Goal: Task Accomplishment & Management: Manage account settings

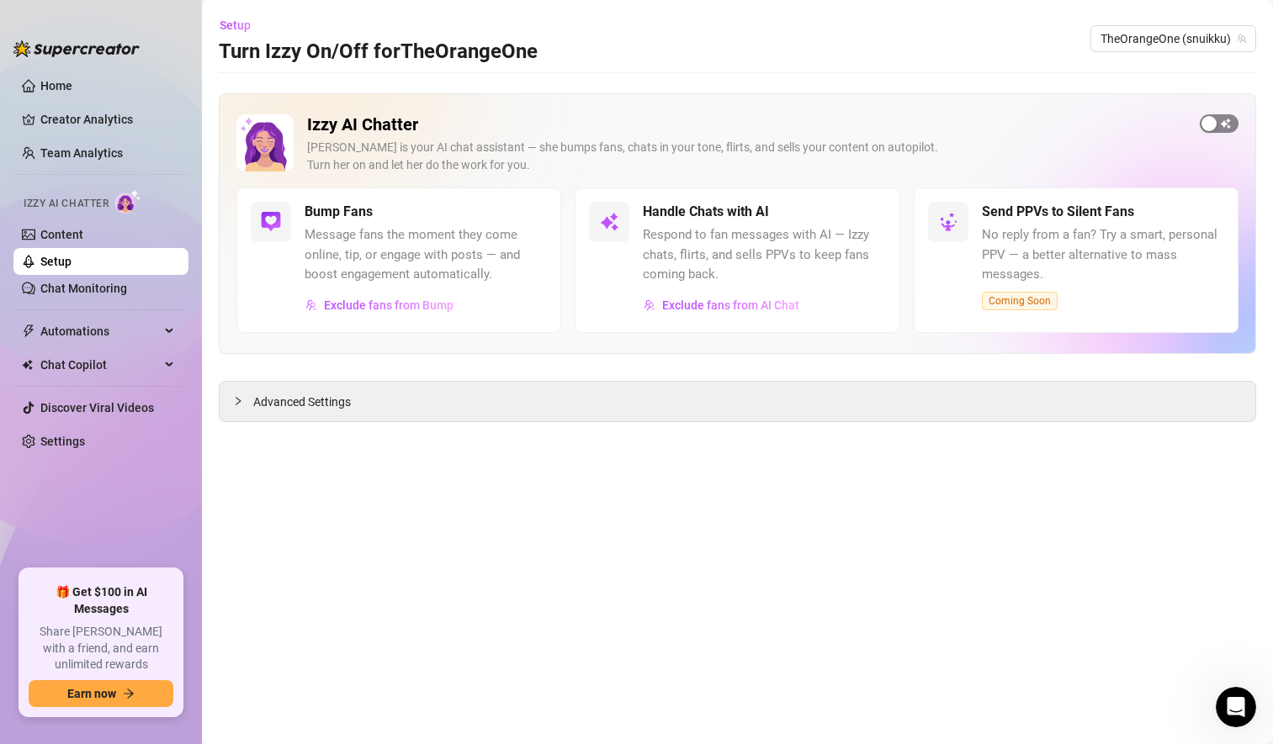
click at [1222, 125] on span "button" at bounding box center [1219, 123] width 39 height 19
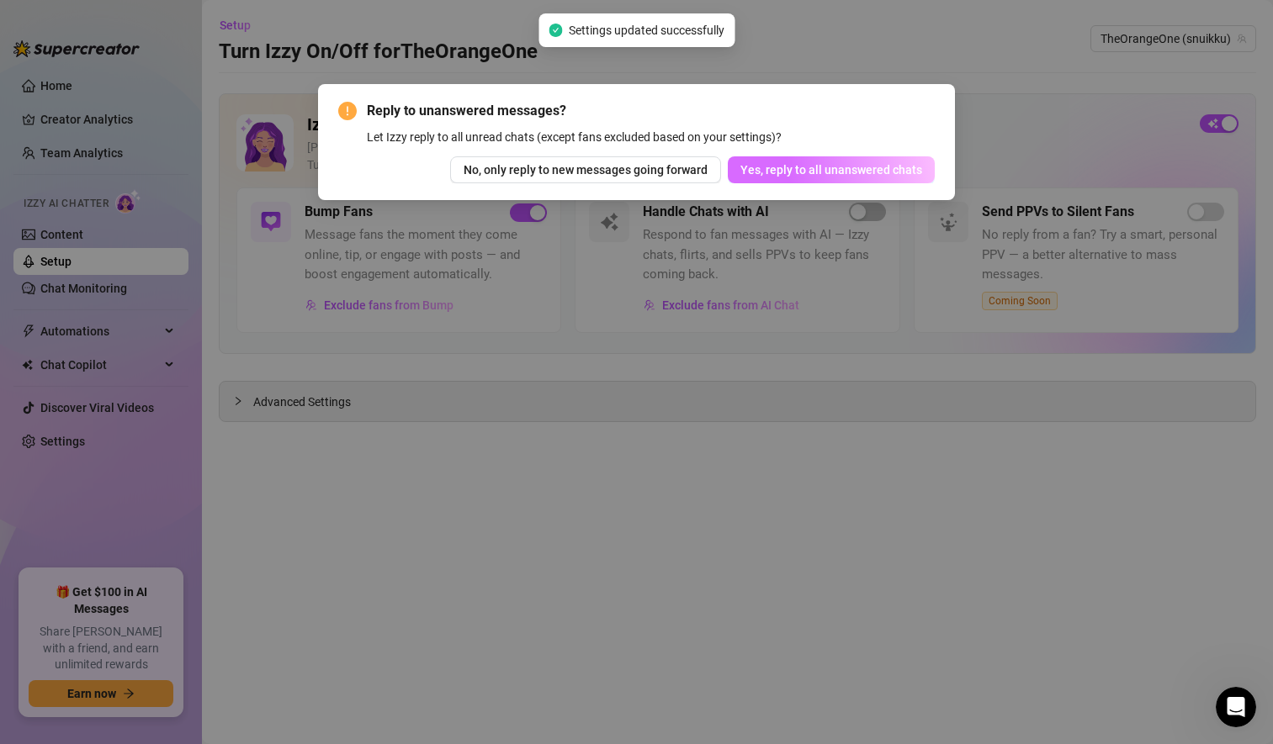
click at [819, 171] on span "Yes, reply to all unanswered chats" at bounding box center [831, 169] width 182 height 13
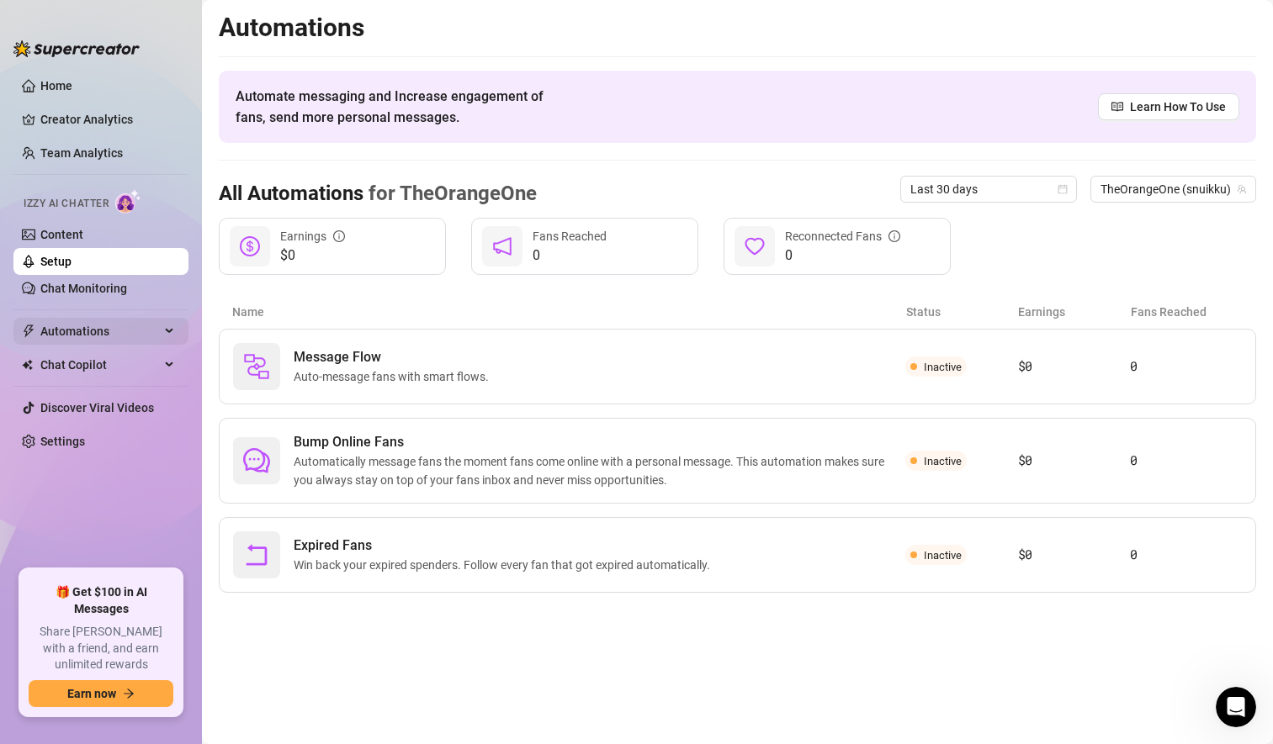
click at [109, 331] on span "Automations" at bounding box center [99, 331] width 119 height 27
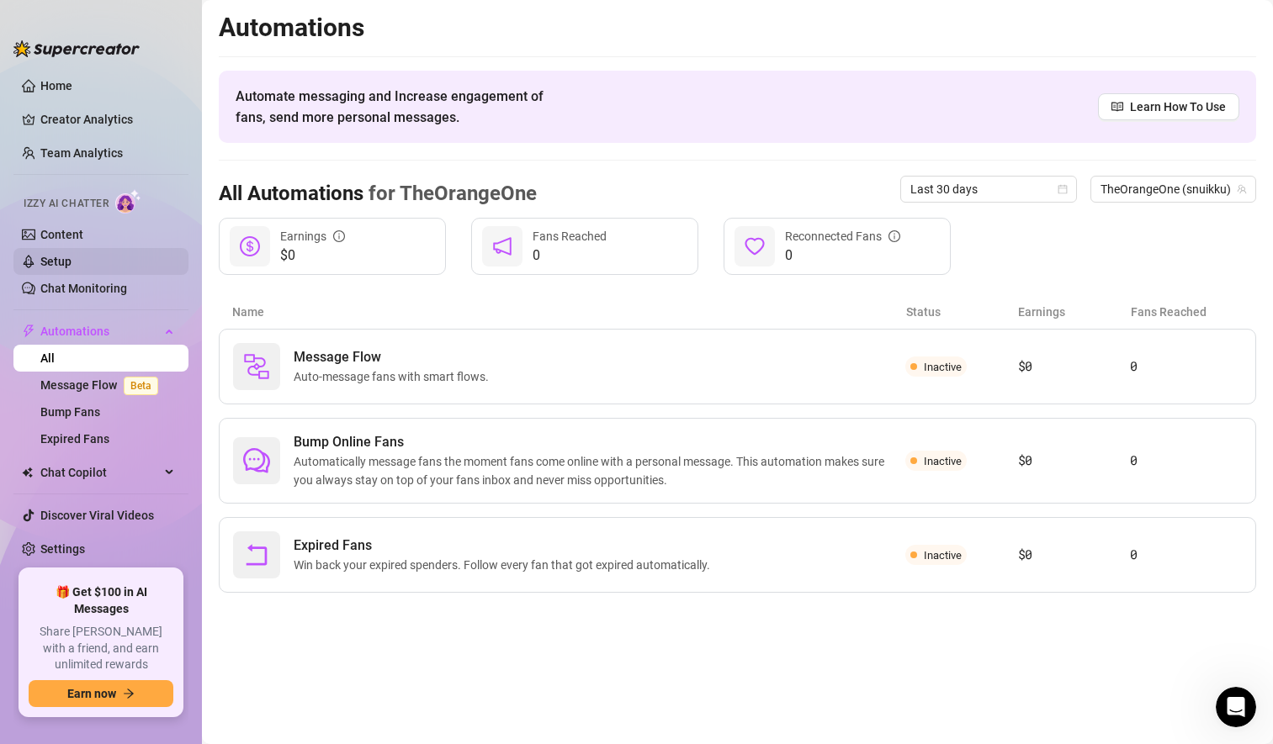
click at [72, 257] on link "Setup" at bounding box center [55, 261] width 31 height 13
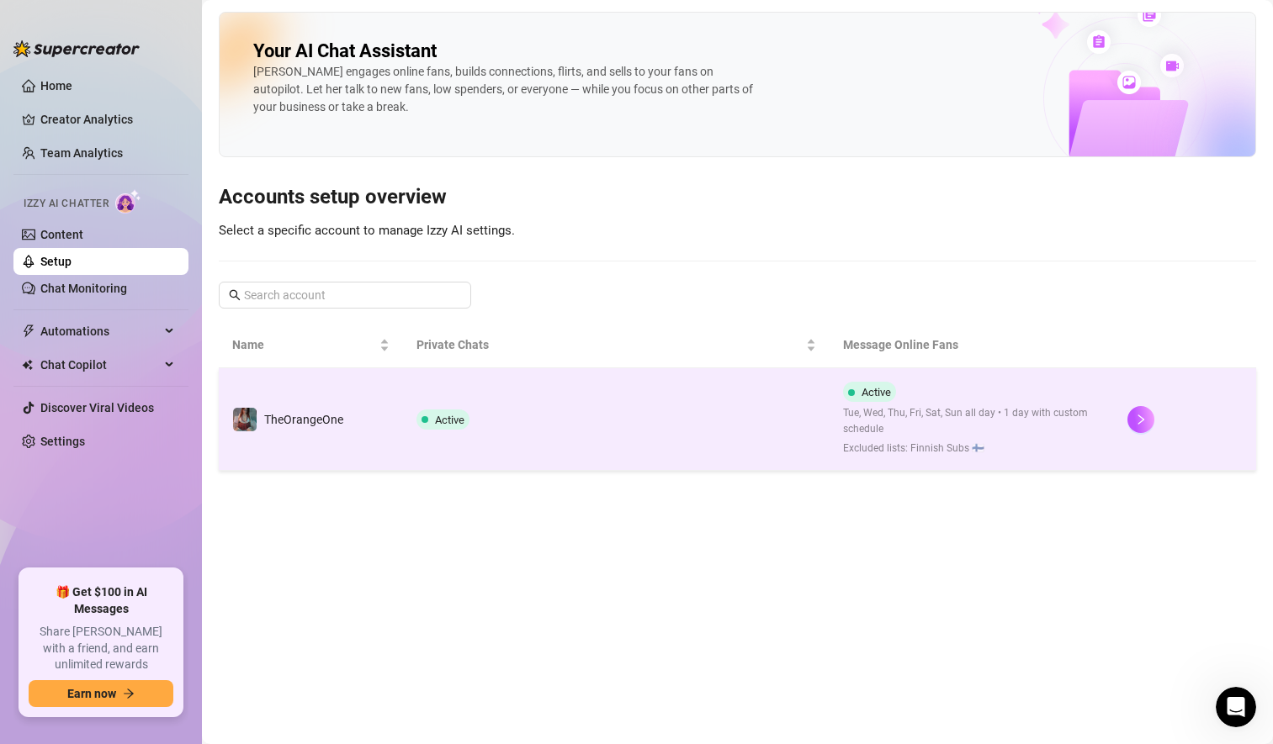
click at [730, 437] on td "Active" at bounding box center [616, 419] width 427 height 103
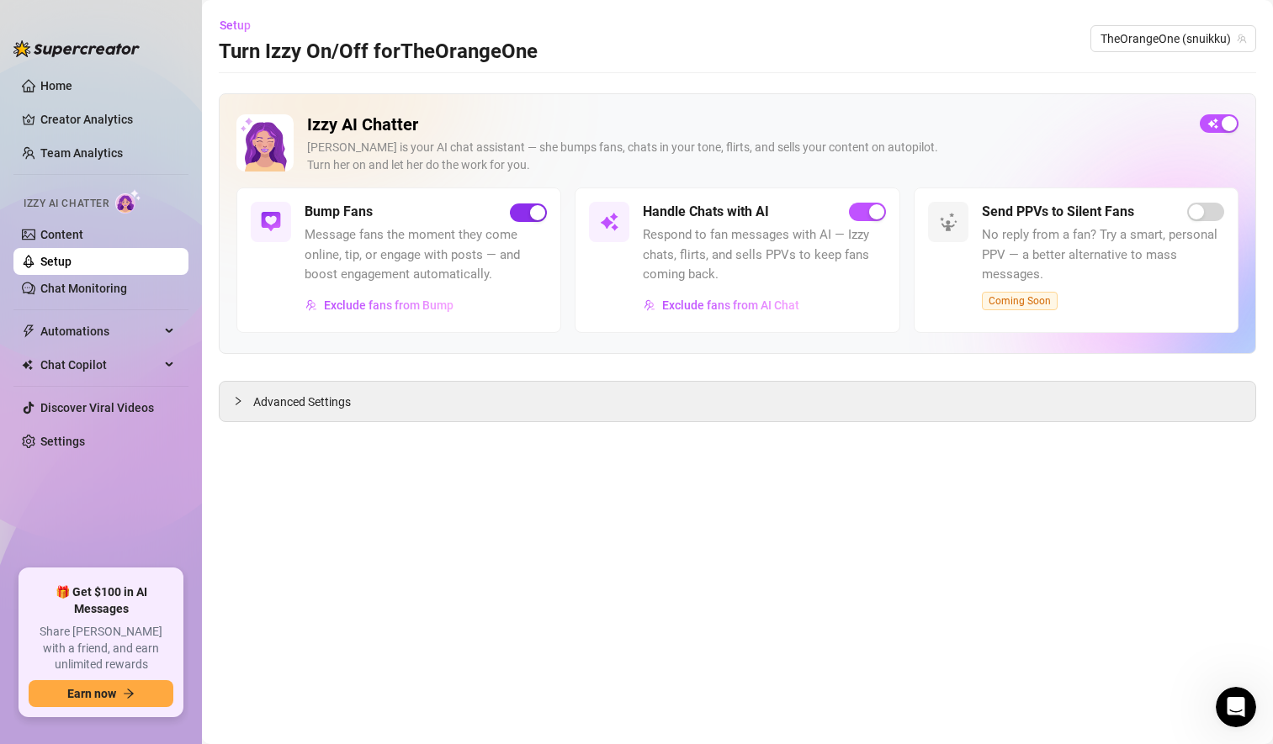
click at [520, 211] on span "button" at bounding box center [528, 213] width 37 height 19
